Goal: Task Accomplishment & Management: Use online tool/utility

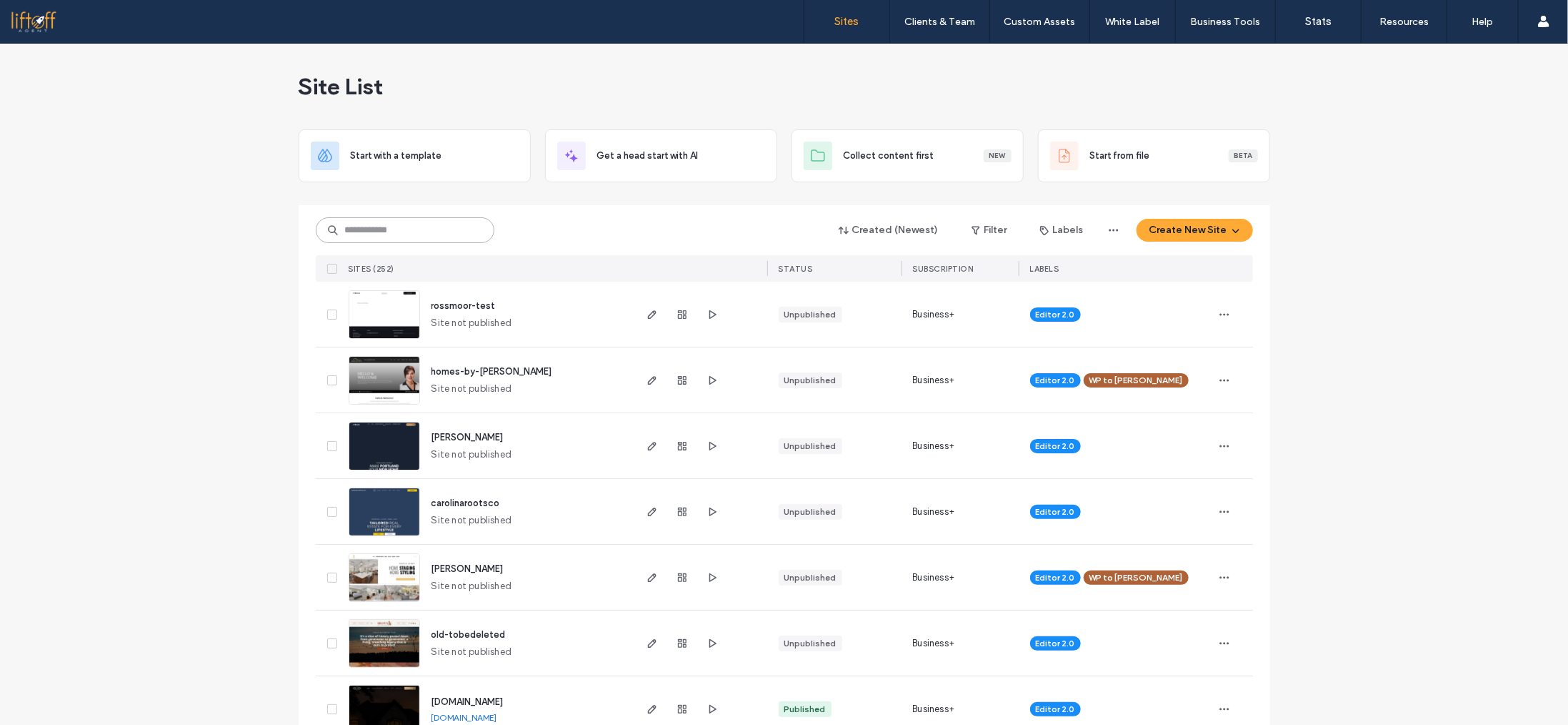
click at [387, 228] on input at bounding box center [405, 230] width 178 height 26
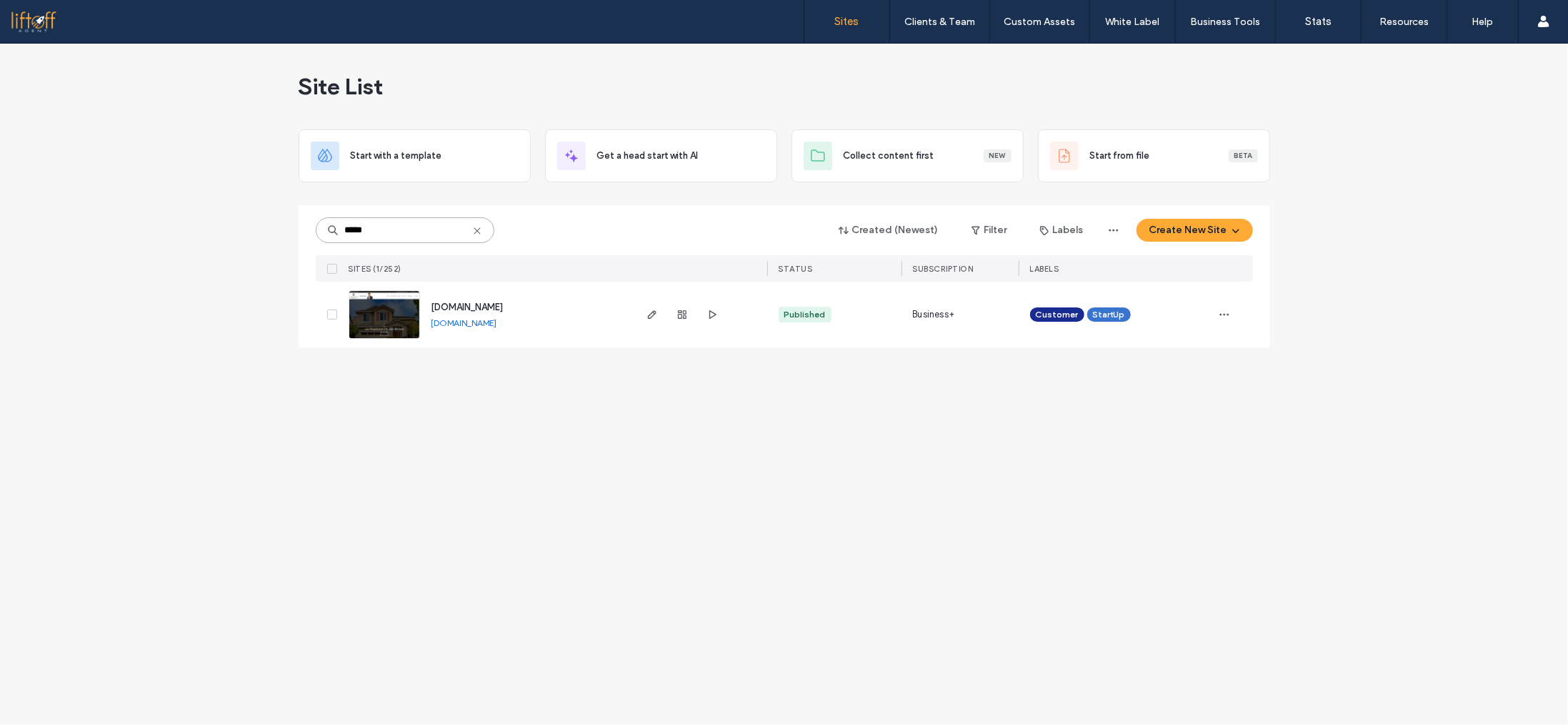
type input "*****"
click at [494, 324] on link "www.gattirealestate.com" at bounding box center [464, 323] width 66 height 10
click at [654, 315] on icon "button" at bounding box center [652, 314] width 11 height 11
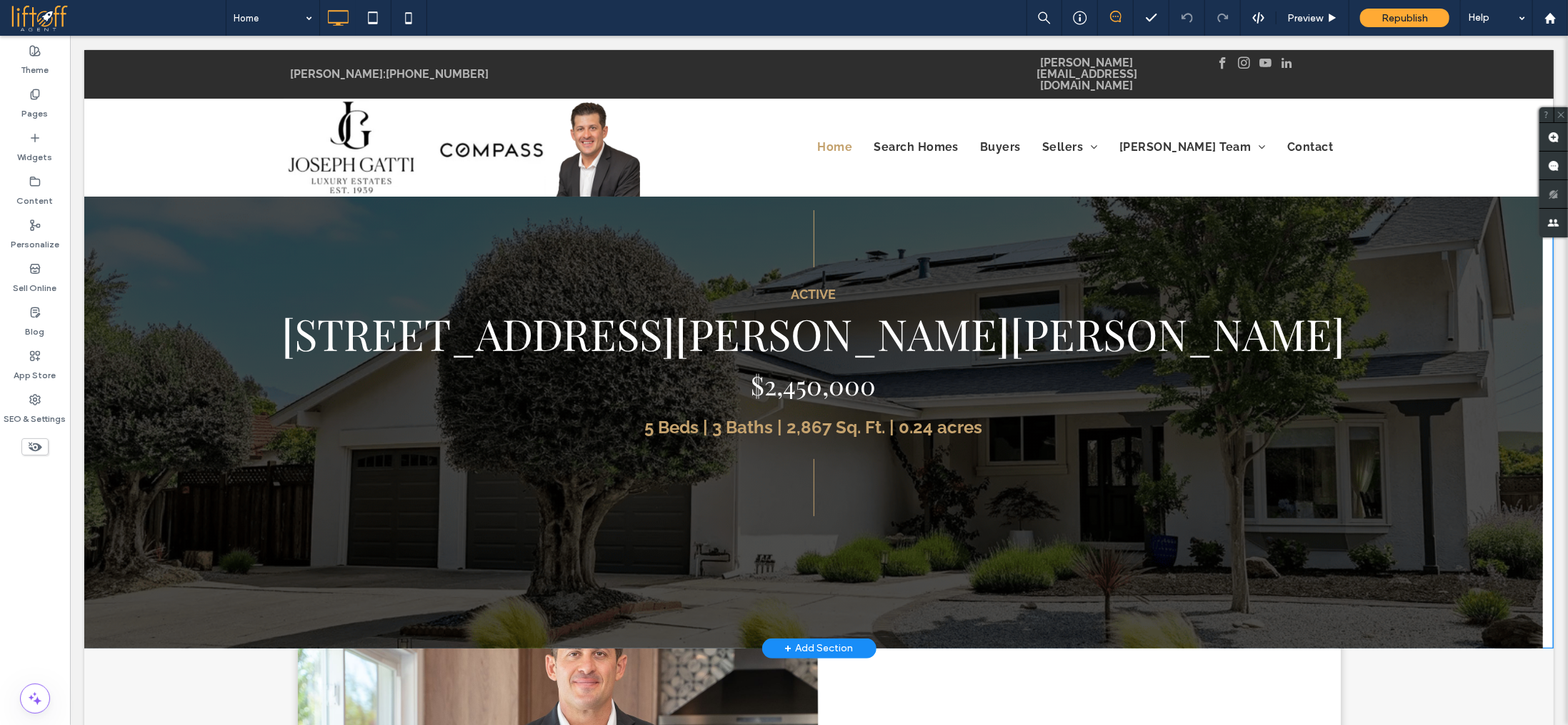
click at [781, 346] on span at bounding box center [817, 406] width 1469 height 482
click at [781, 346] on p "[STREET_ADDRESS][PERSON_NAME][PERSON_NAME]" at bounding box center [812, 332] width 1459 height 51
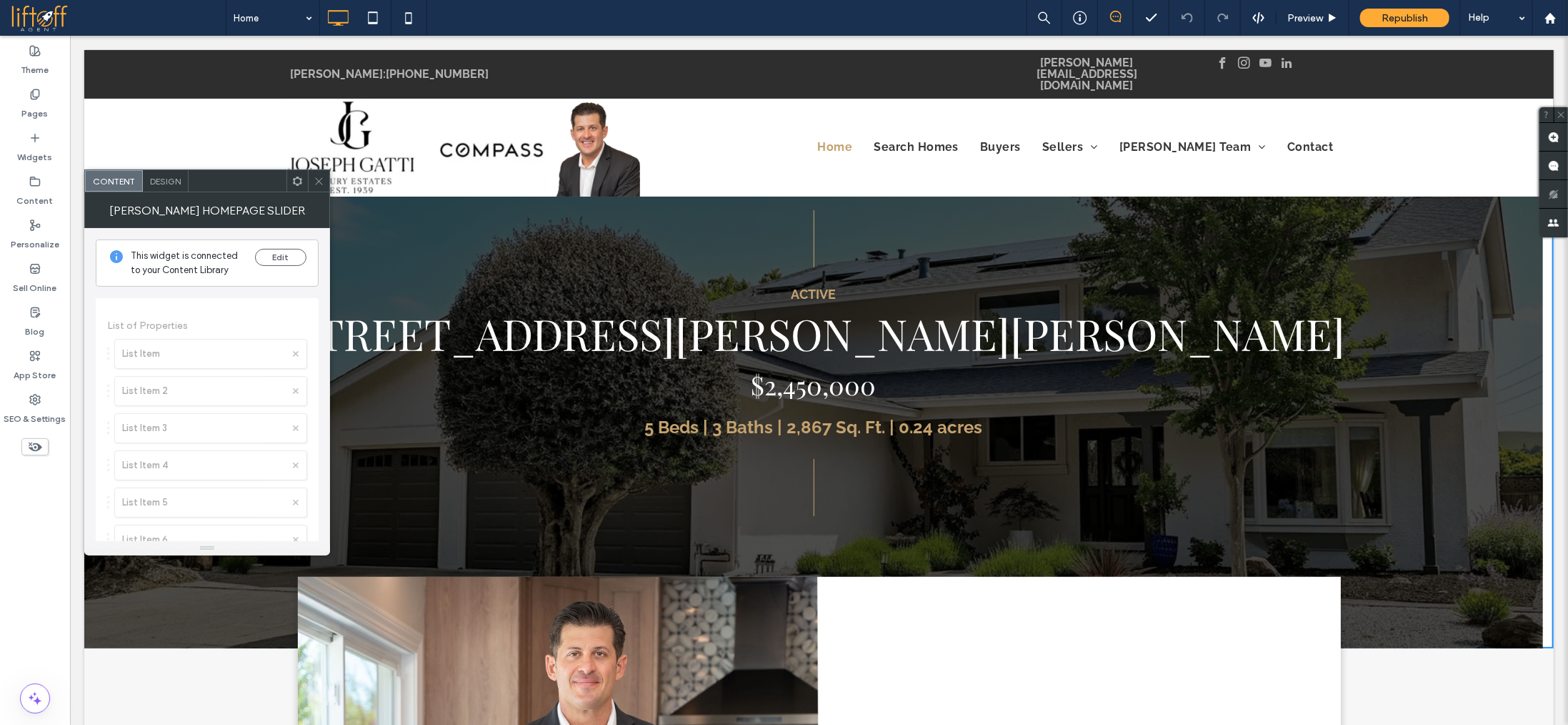
click at [323, 178] on icon at bounding box center [319, 181] width 10 height 10
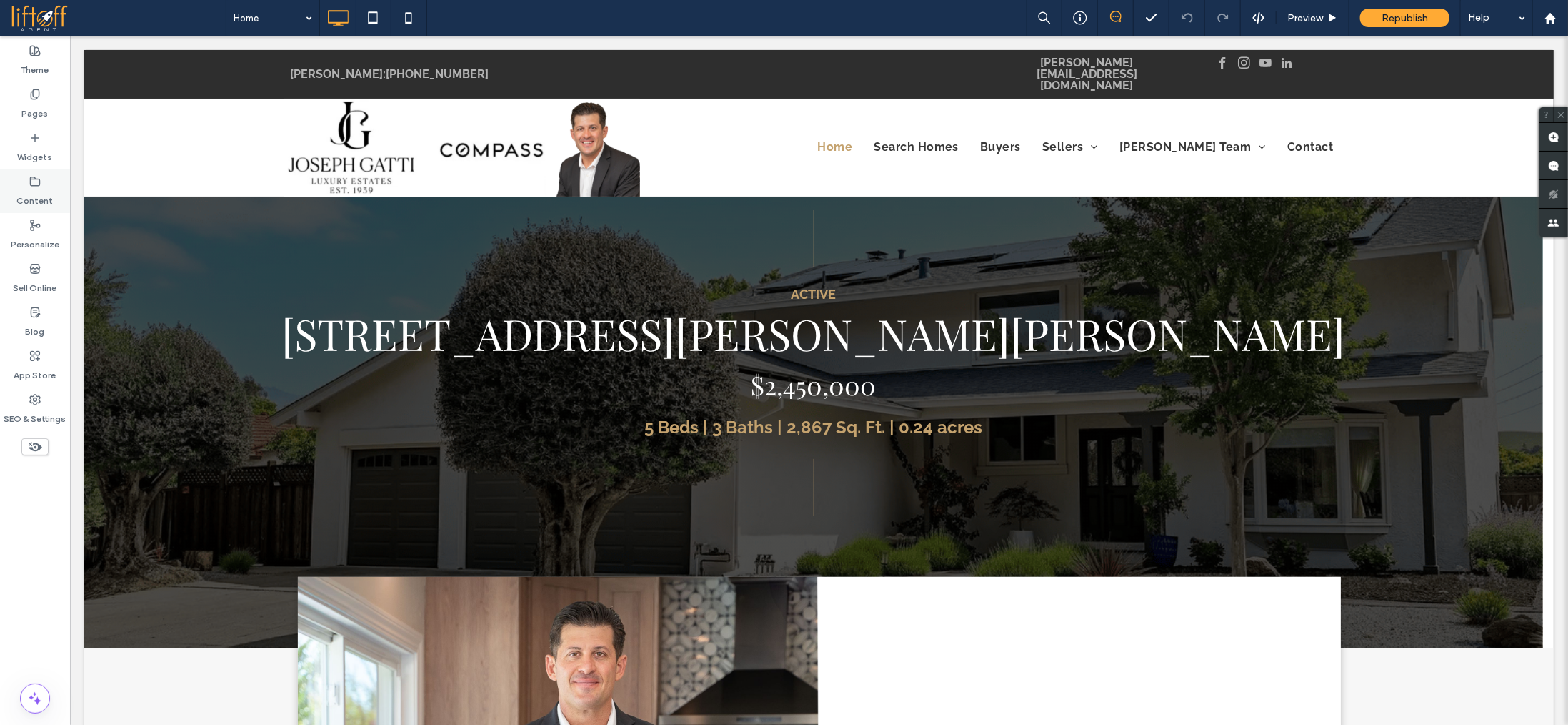
click at [39, 182] on use at bounding box center [35, 181] width 9 height 9
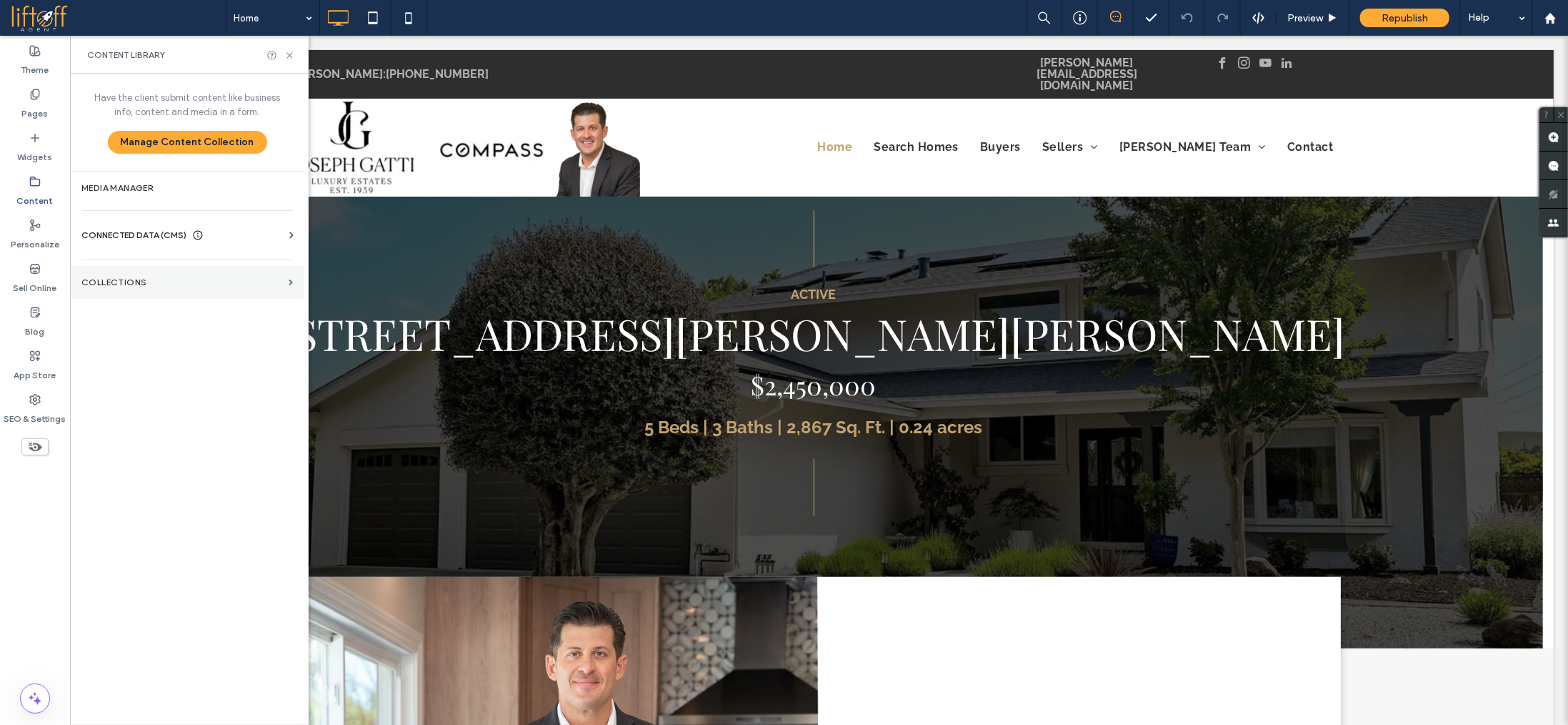
click at [172, 272] on section "Collections" at bounding box center [187, 282] width 234 height 33
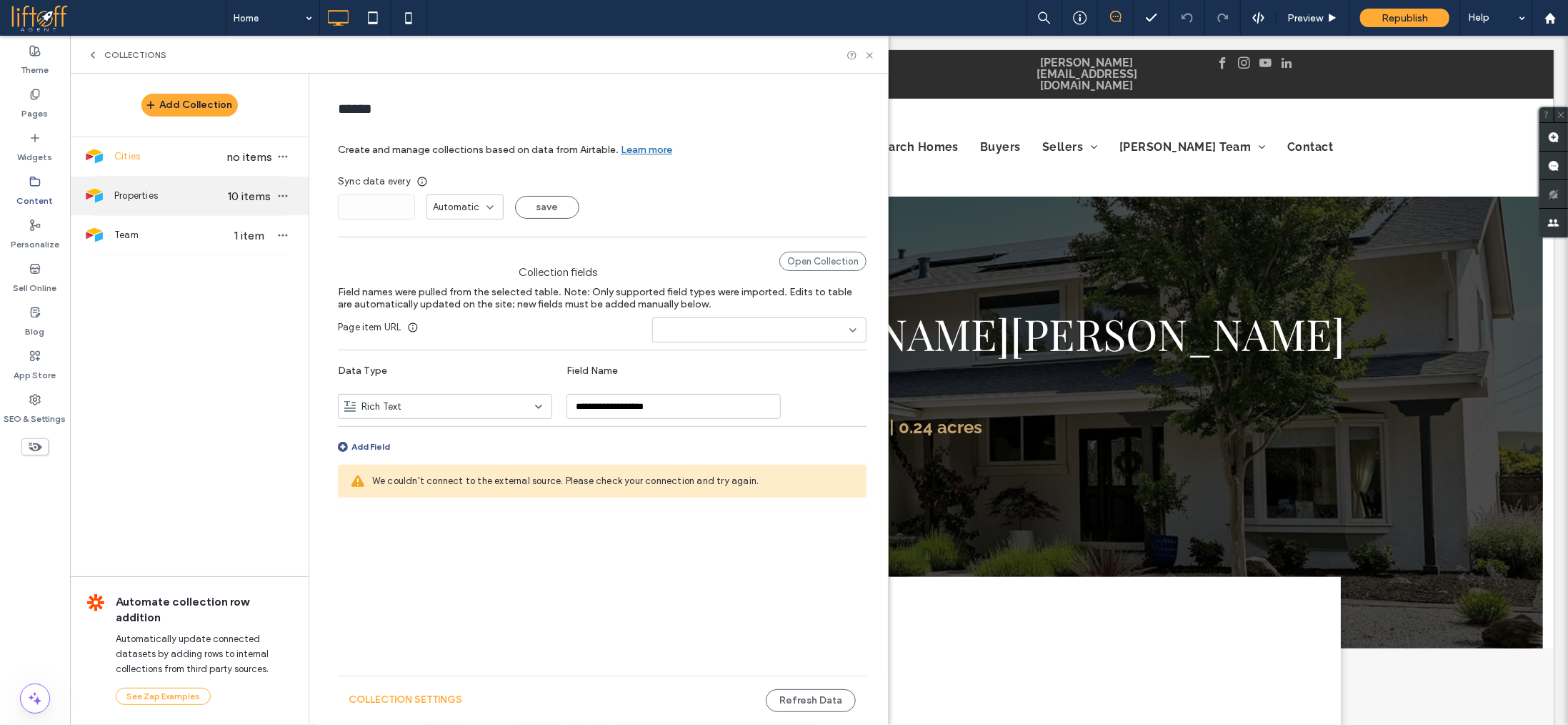
click at [189, 199] on span "Properties" at bounding box center [169, 196] width 110 height 15
type input "**********"
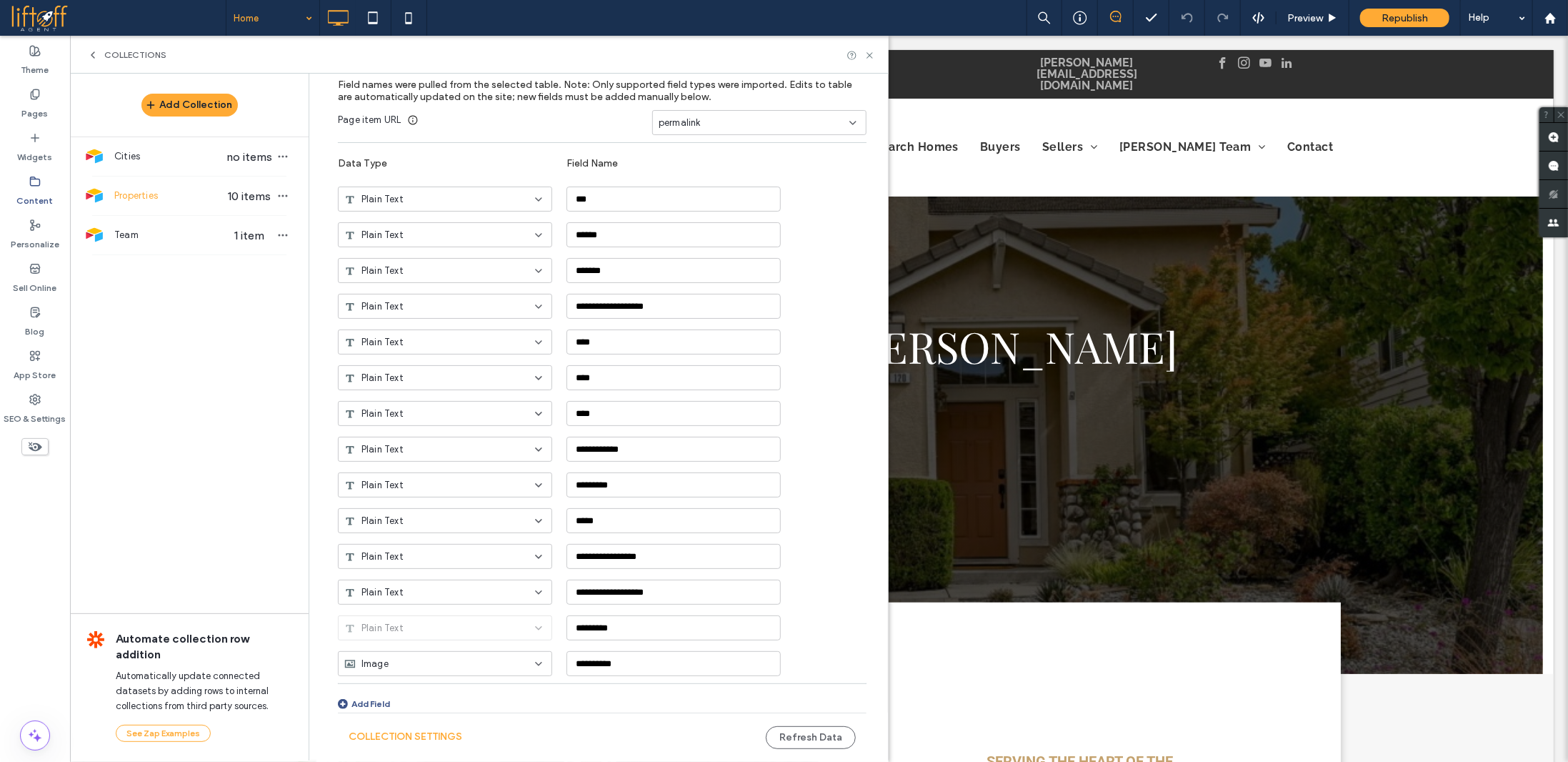
scroll to position [207, 0]
